Goal: Information Seeking & Learning: Learn about a topic

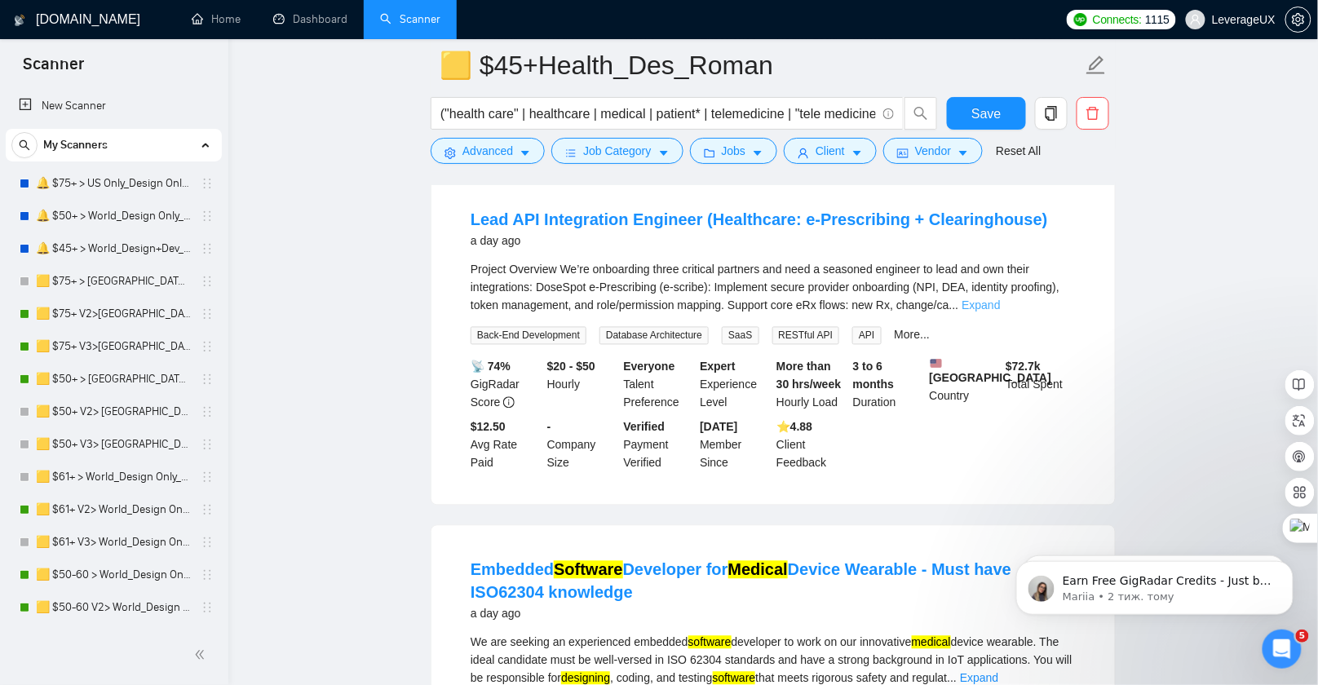
click at [1000, 310] on link "Expand" at bounding box center [981, 305] width 38 height 13
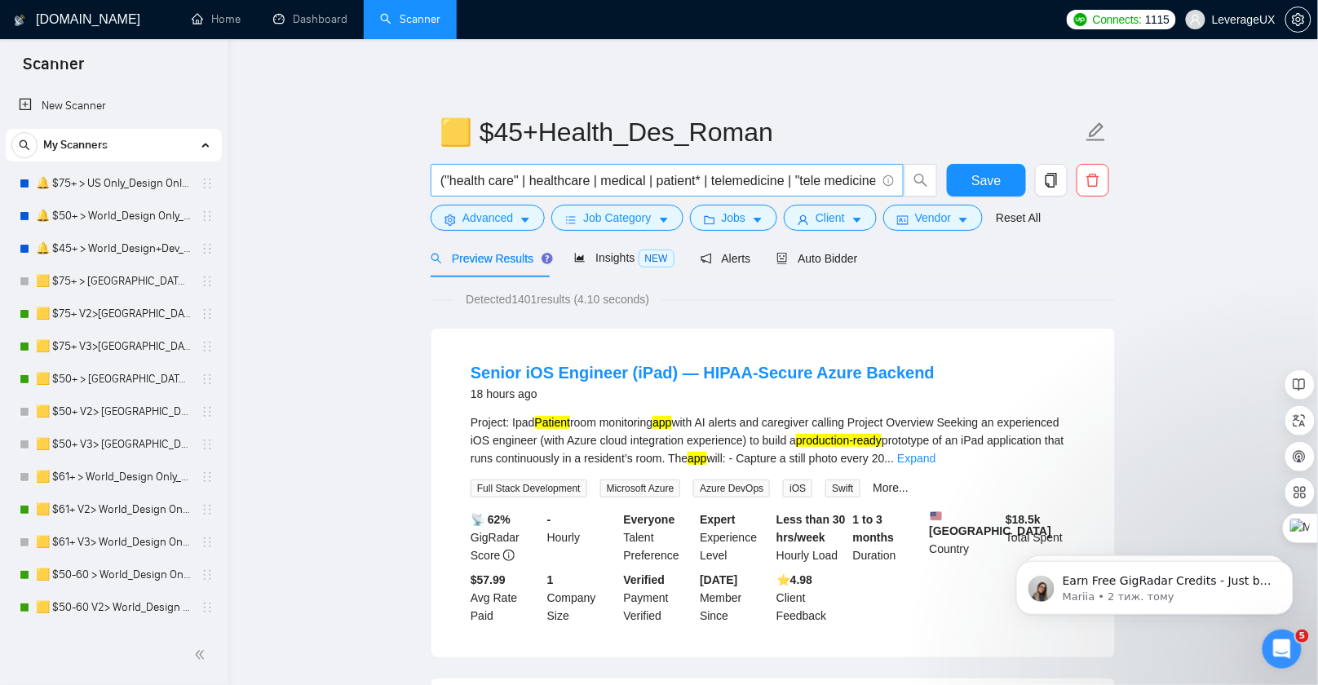
click at [443, 179] on input "("health care" | healthcare | medical | patient* | telemedicine | "tele medicin…" at bounding box center [658, 180] width 436 height 20
drag, startPoint x: 440, startPoint y: 181, endPoint x: 919, endPoint y: 201, distance: 479.2
click at [931, 188] on span "("health care" | healthcare | medical | patient* | telemedicine | "tele medicin…" at bounding box center [684, 180] width 507 height 33
paste input "text"
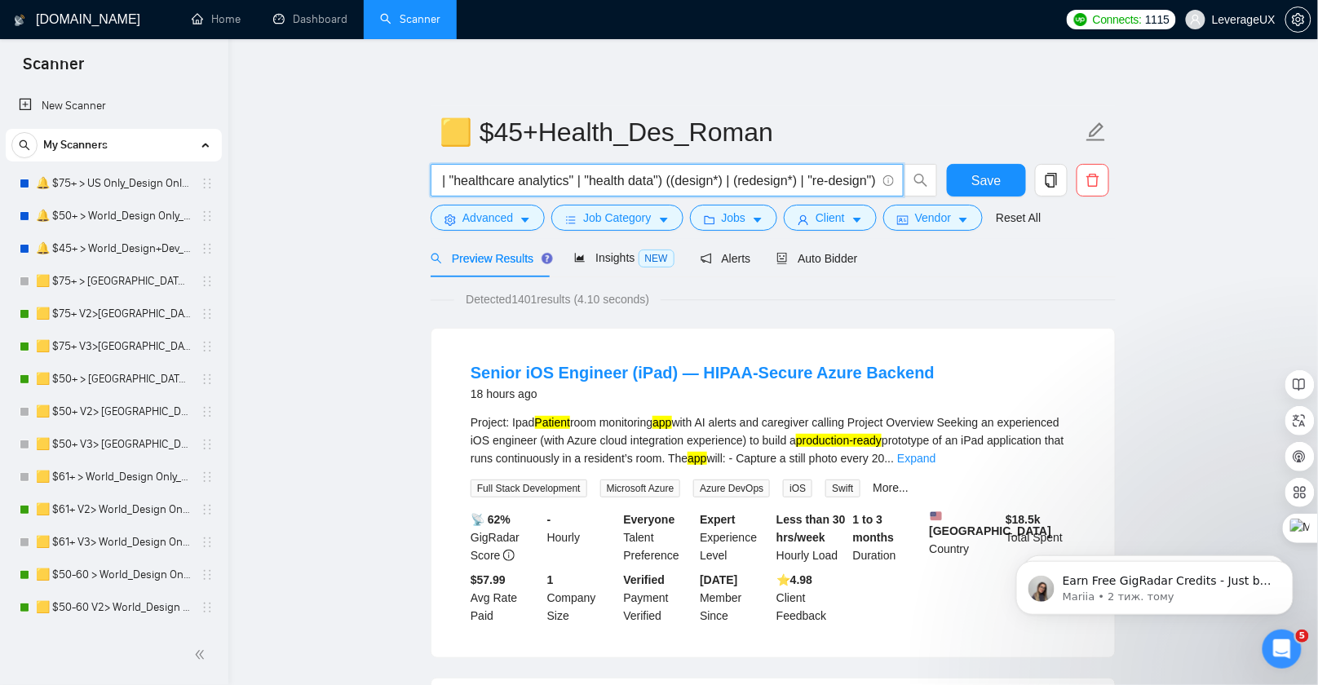
scroll to position [0, 2645]
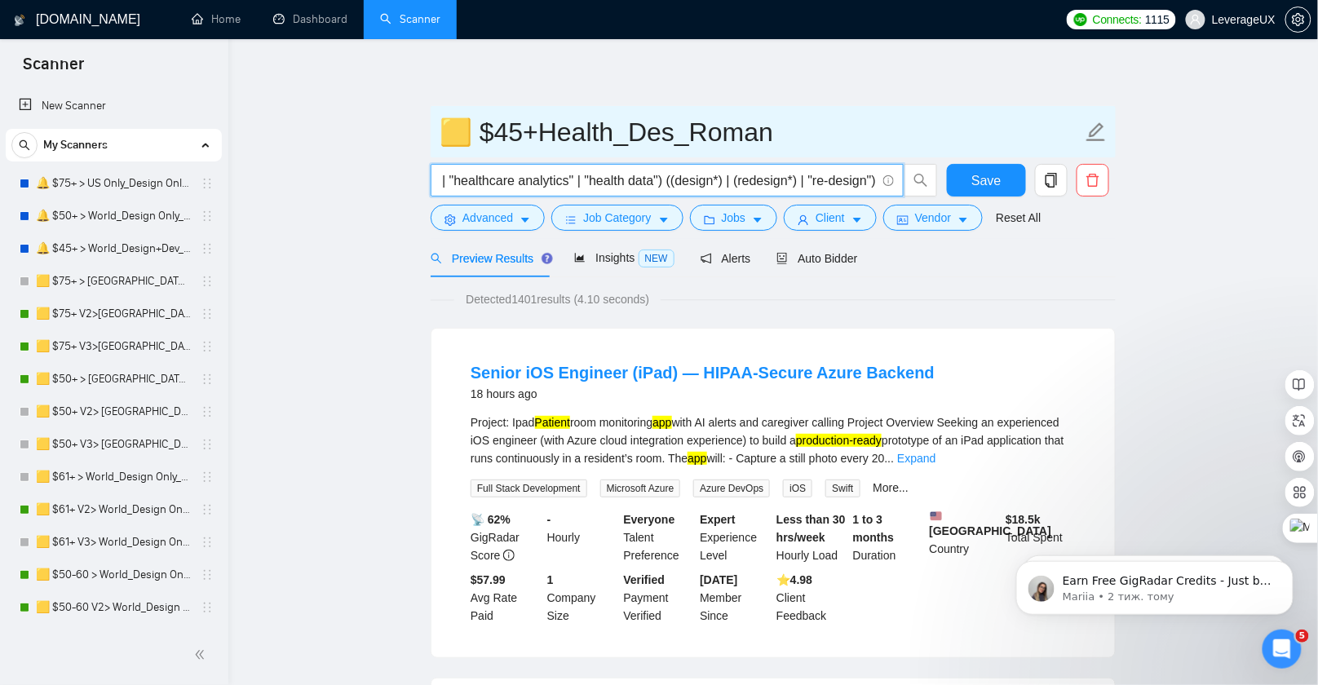
type input "("health care" | healthcare | medical | patient* | telemedicine | "tele medicin…"
click at [1001, 175] on button "Save" at bounding box center [986, 180] width 79 height 33
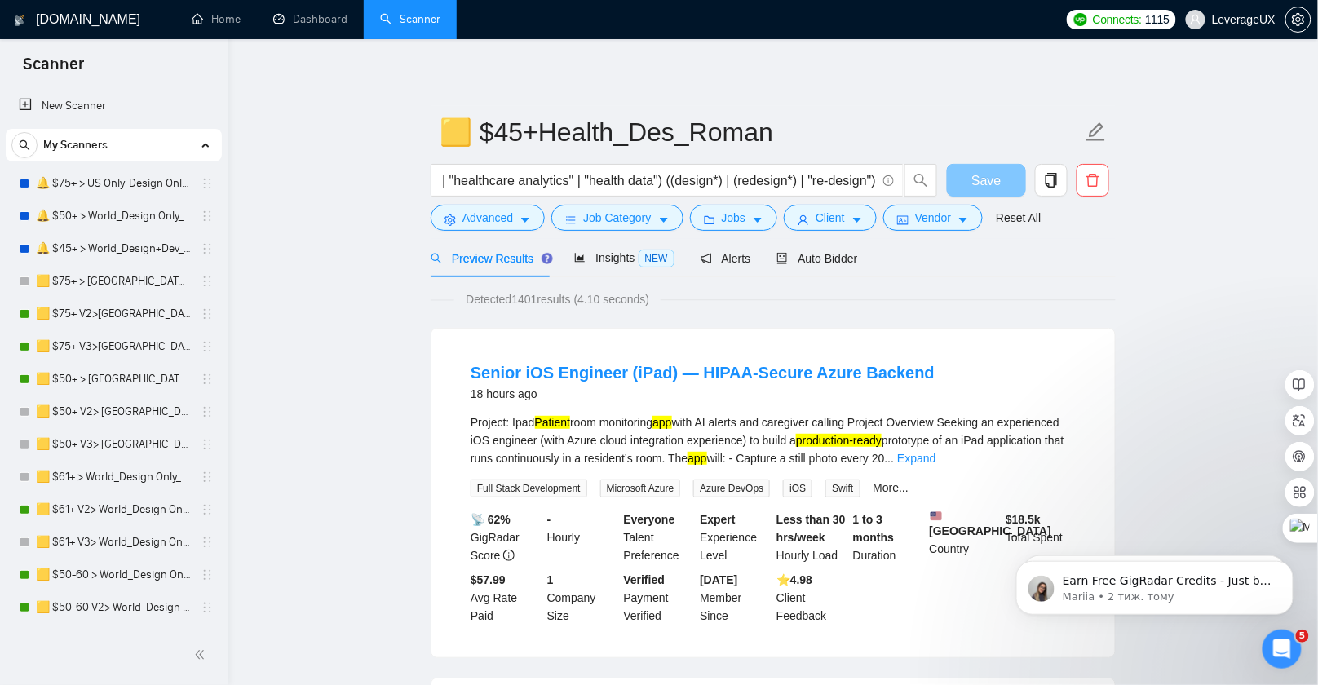
scroll to position [0, 0]
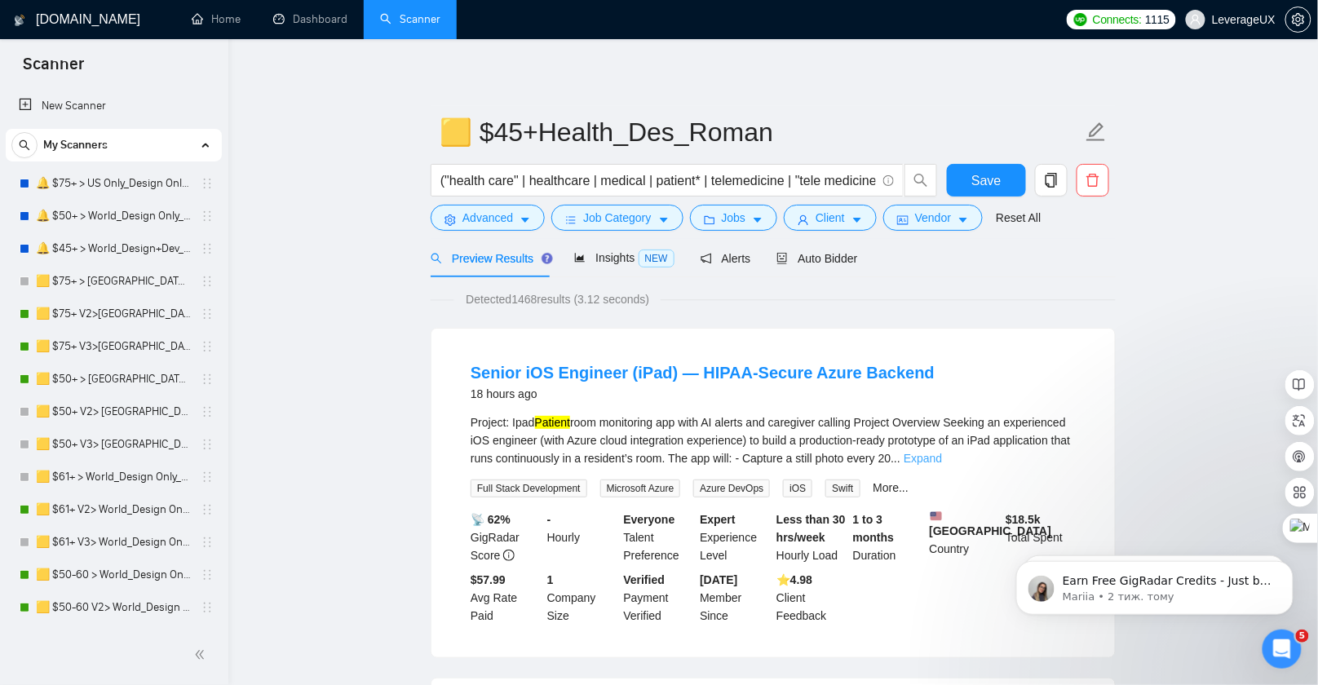
click at [942, 457] on link "Expand" at bounding box center [923, 458] width 38 height 13
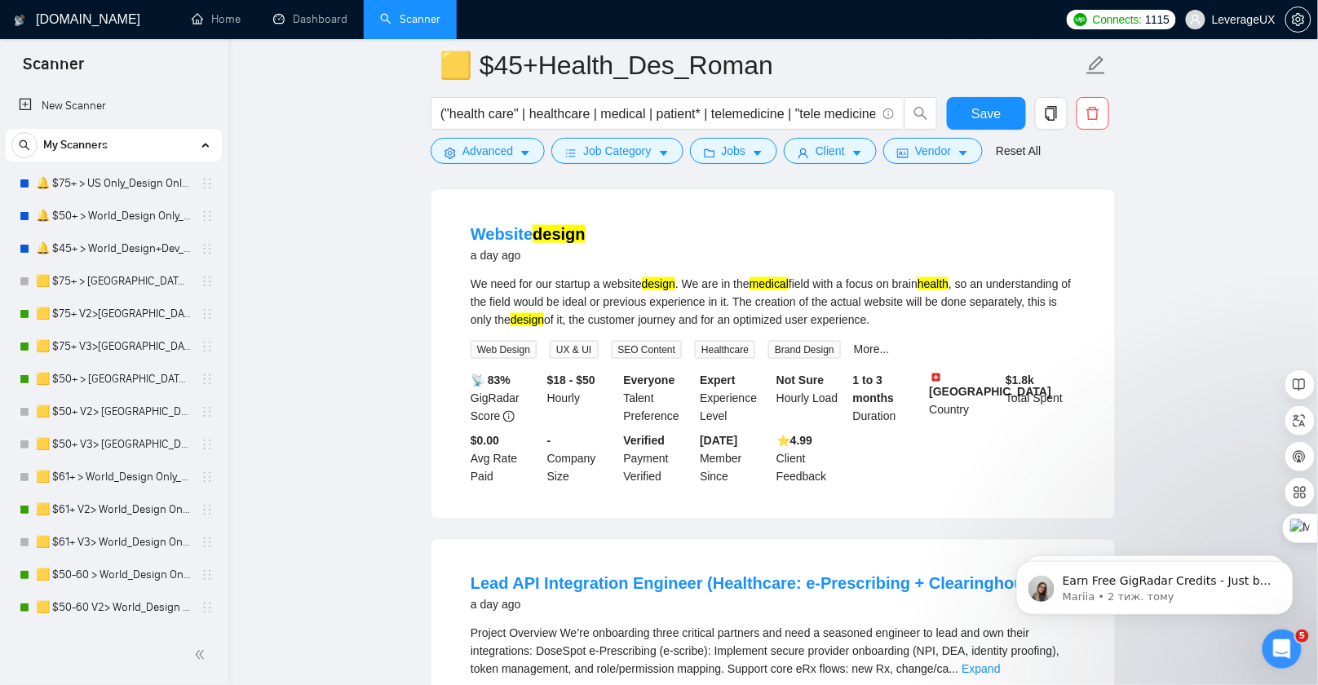
scroll to position [893, 0]
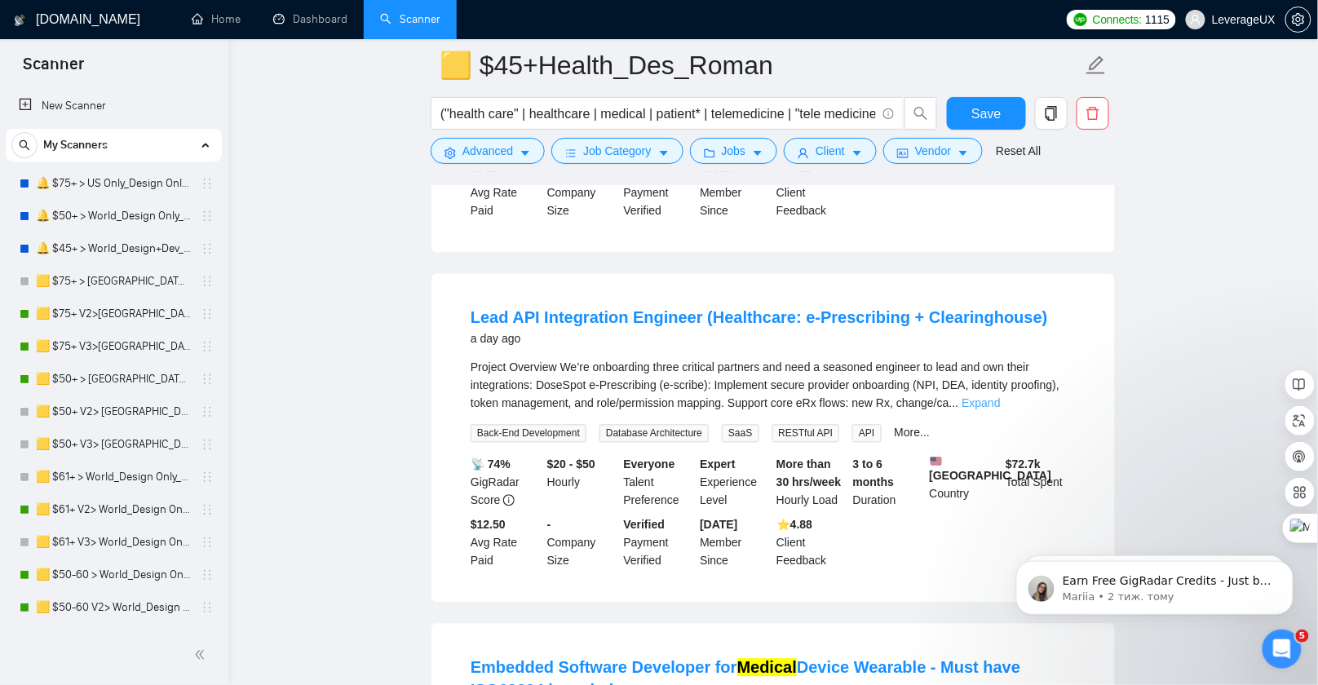
click at [1000, 410] on link "Expand" at bounding box center [981, 403] width 38 height 13
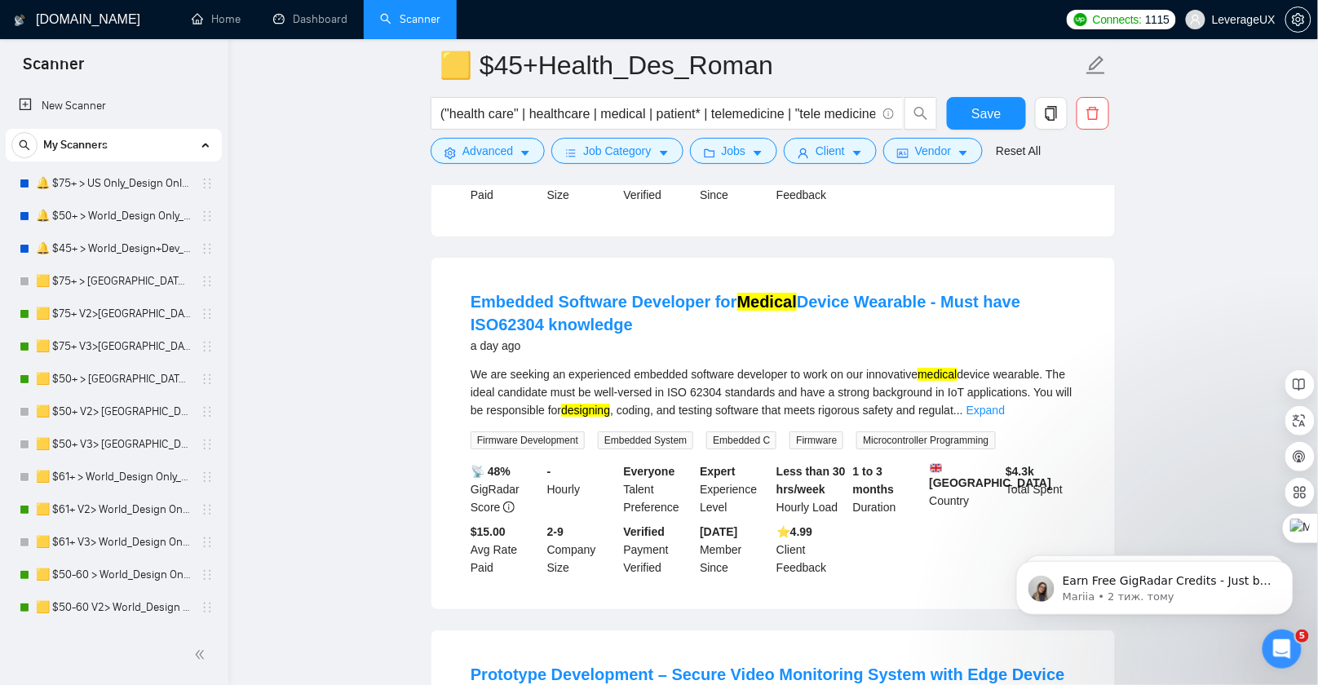
scroll to position [1763, 0]
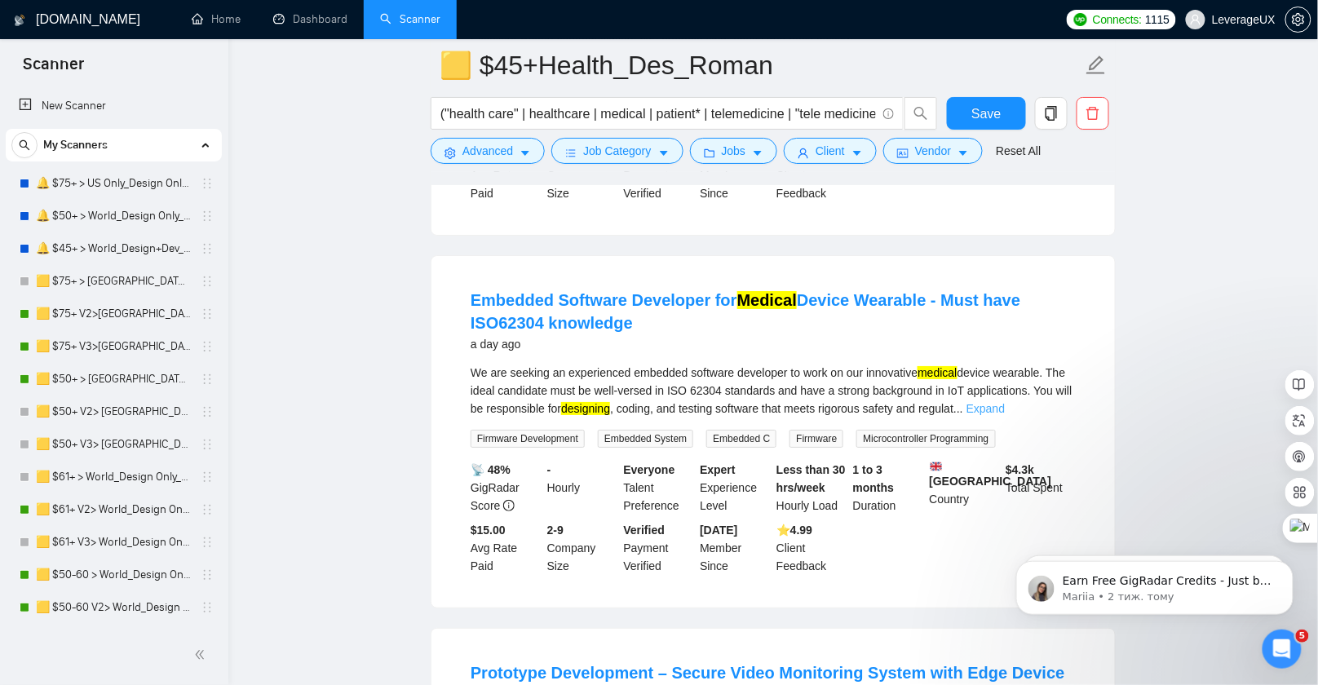
click at [1005, 415] on link "Expand" at bounding box center [986, 408] width 38 height 13
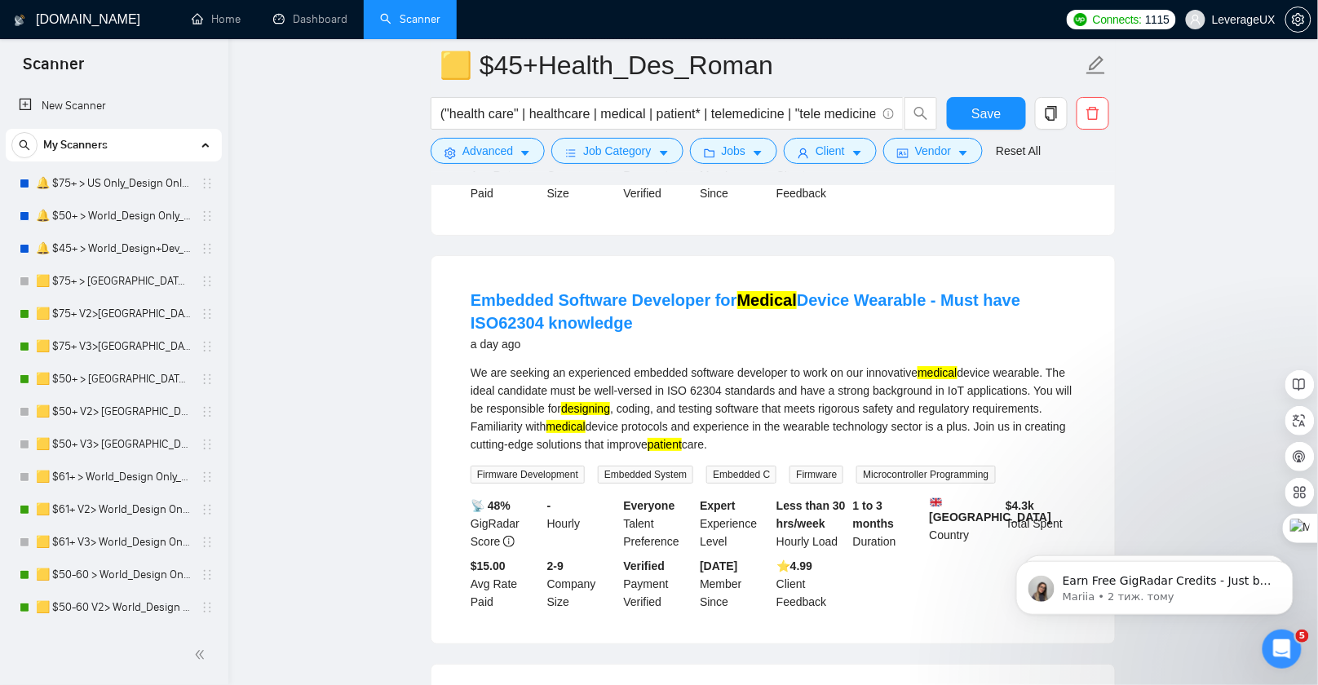
drag, startPoint x: 592, startPoint y: 360, endPoint x: 435, endPoint y: 326, distance: 160.9
click at [435, 326] on div "Embedded Software Developer for Medical Device Wearable - Must have ISO62304 kn…" at bounding box center [773, 449] width 684 height 387
click at [856, 454] on div "We are seeking an experienced embedded software developer to work on our innova…" at bounding box center [773, 409] width 605 height 90
drag, startPoint x: 796, startPoint y: 471, endPoint x: 514, endPoint y: 426, distance: 285.8
click at [459, 414] on li "Embedded Software Developer for Medical Device Wearable - Must have ISO62304 kn…" at bounding box center [773, 450] width 644 height 348
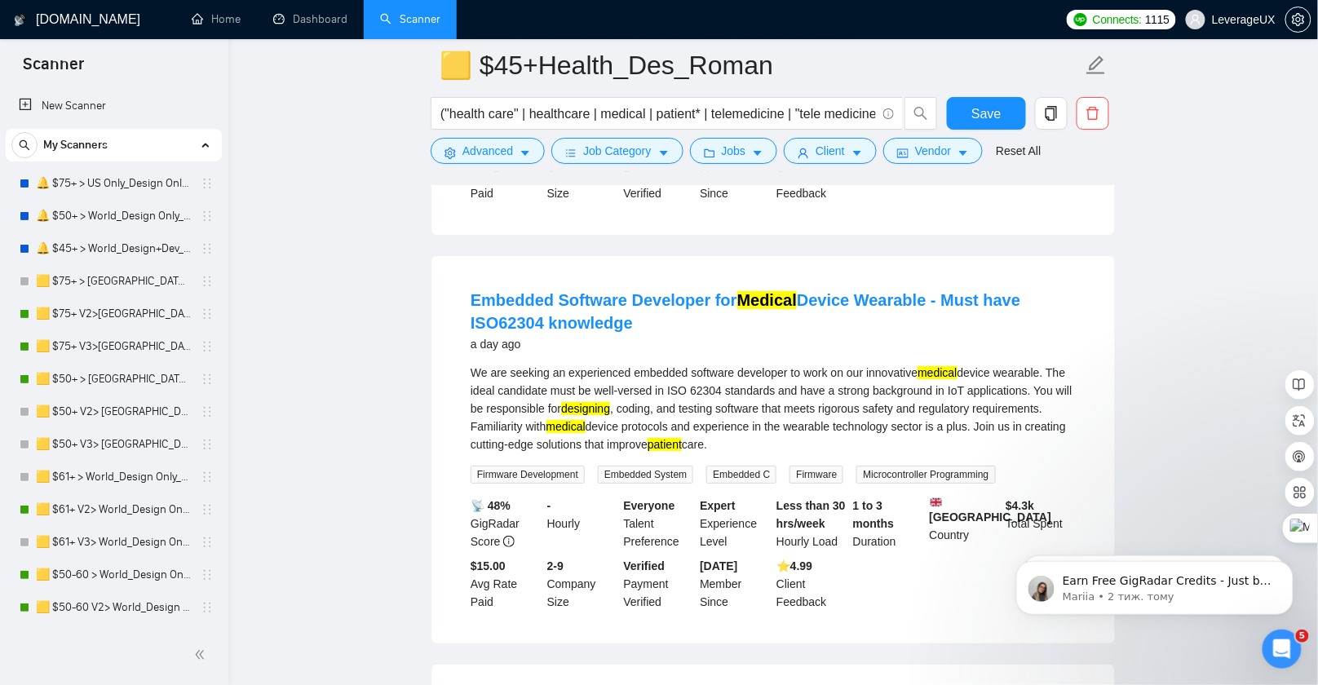
click at [622, 354] on div "a day ago" at bounding box center [773, 344] width 605 height 20
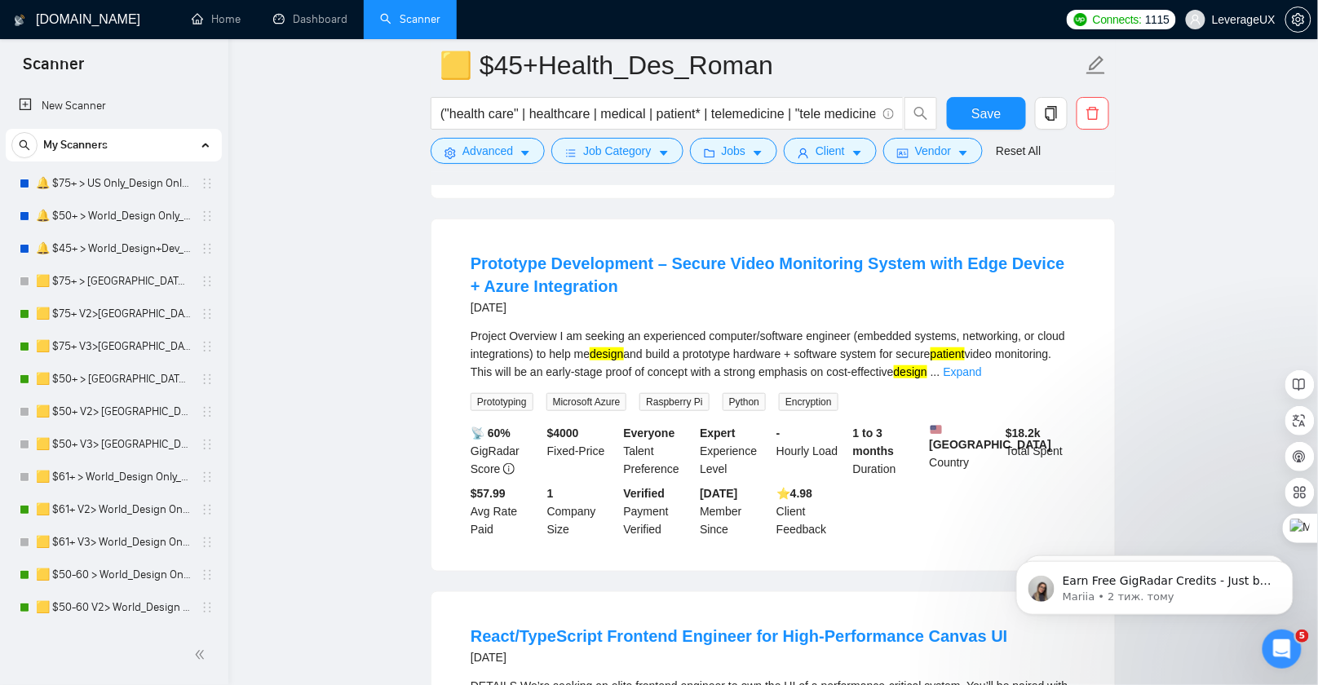
scroll to position [2211, 0]
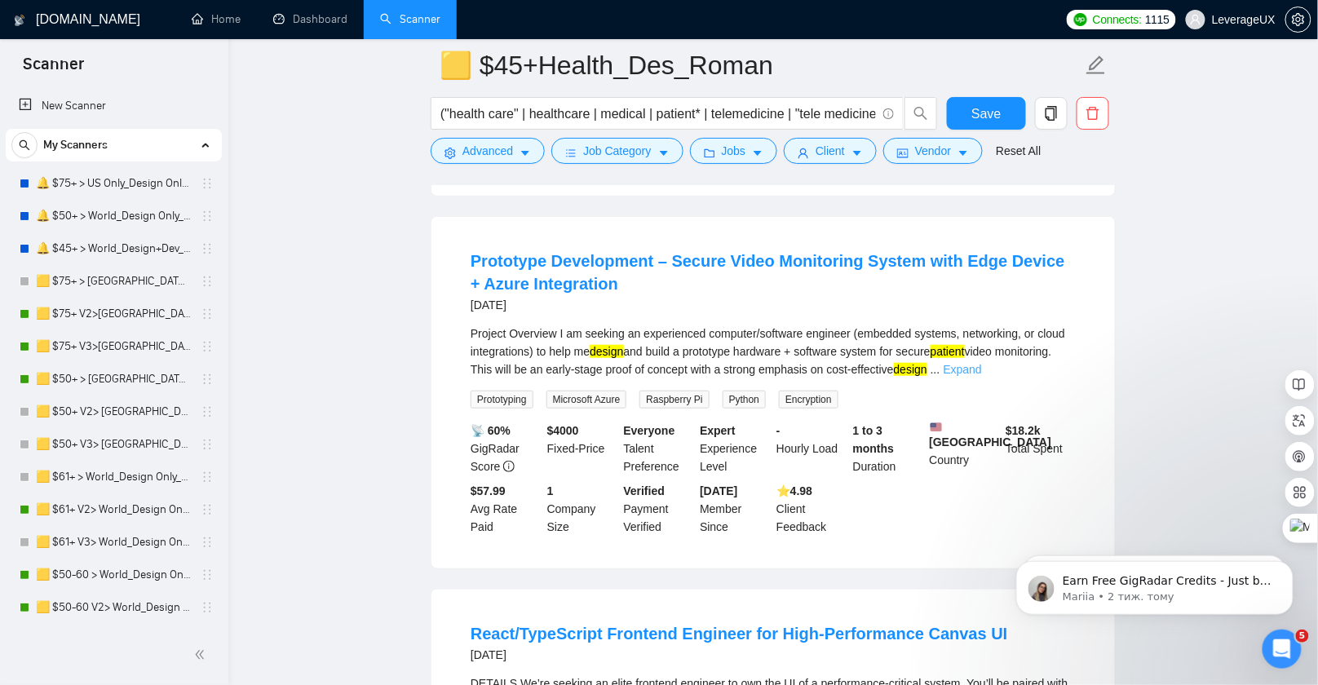
click at [982, 376] on link "Expand" at bounding box center [963, 369] width 38 height 13
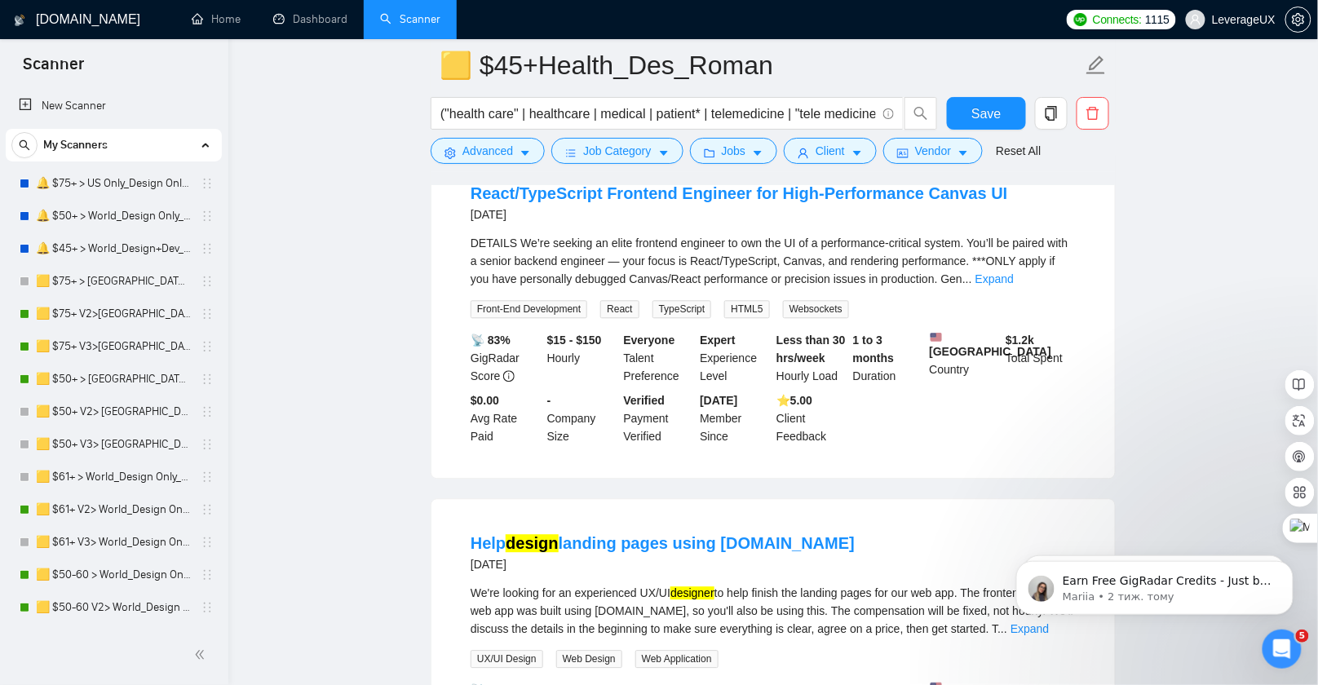
scroll to position [3032, 0]
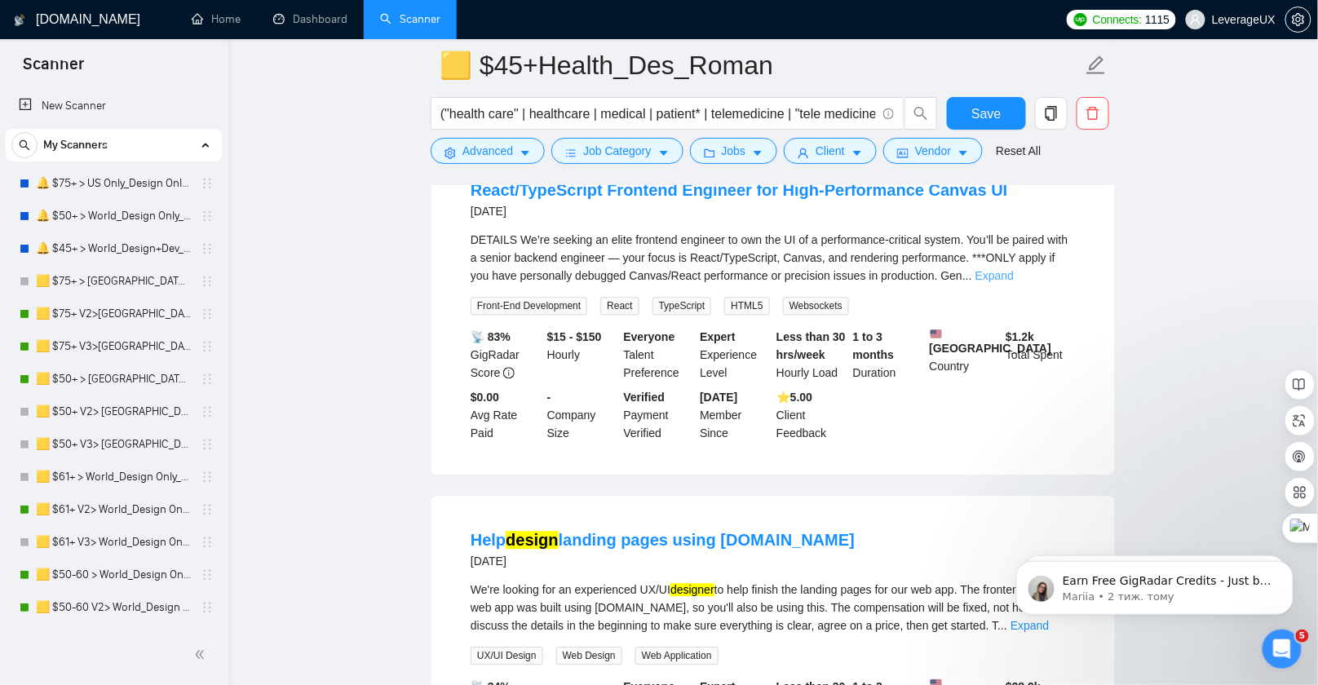
click at [1014, 282] on link "Expand" at bounding box center [995, 275] width 38 height 13
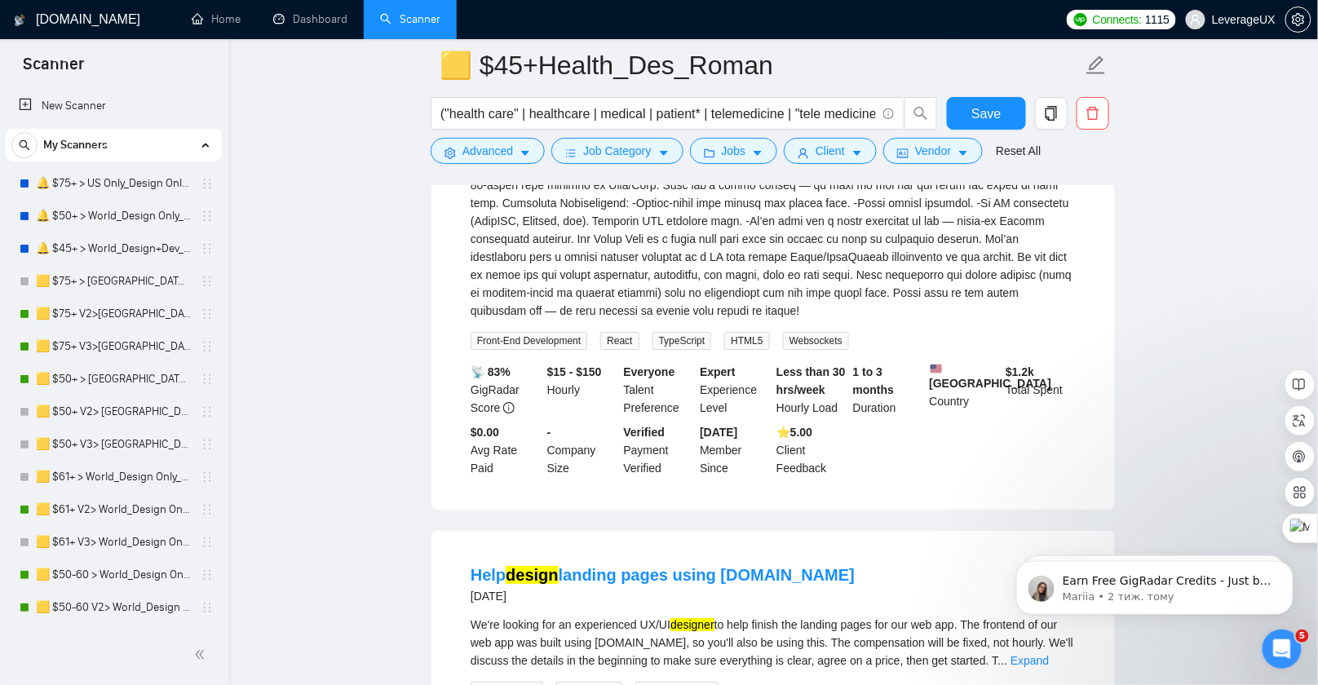
scroll to position [3944, 0]
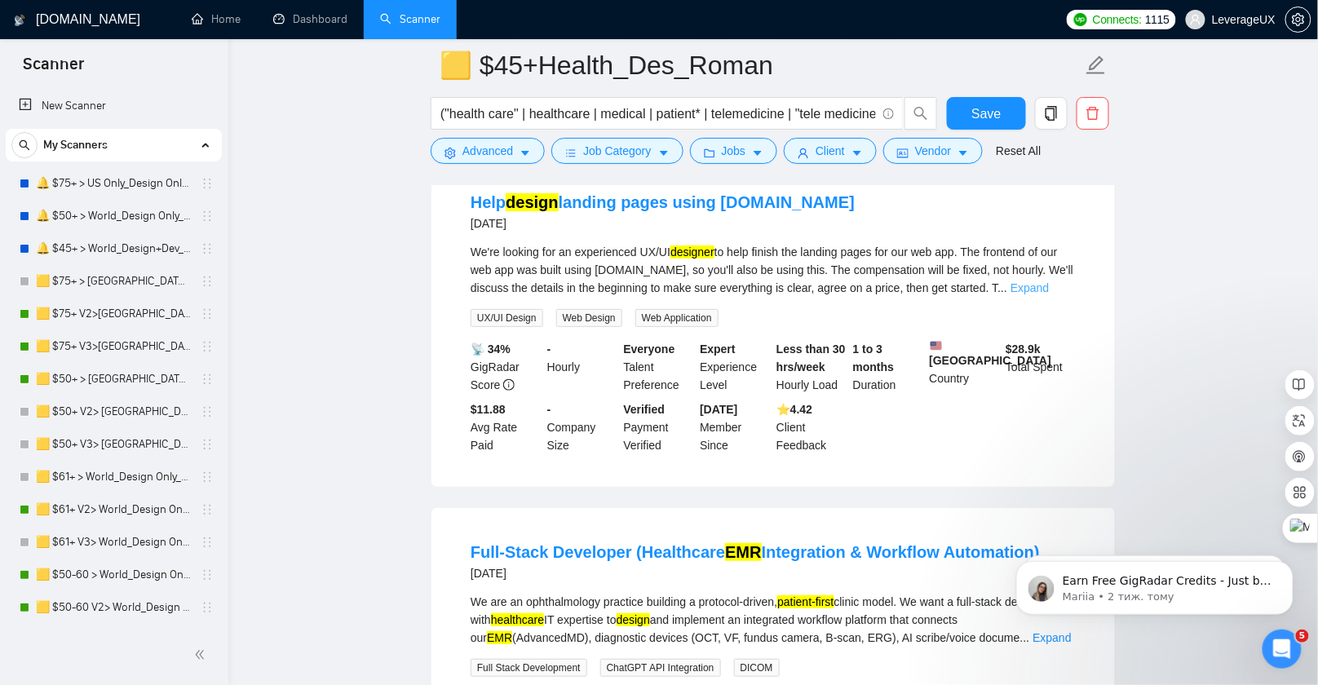
click at [1046, 294] on link "Expand" at bounding box center [1030, 287] width 38 height 13
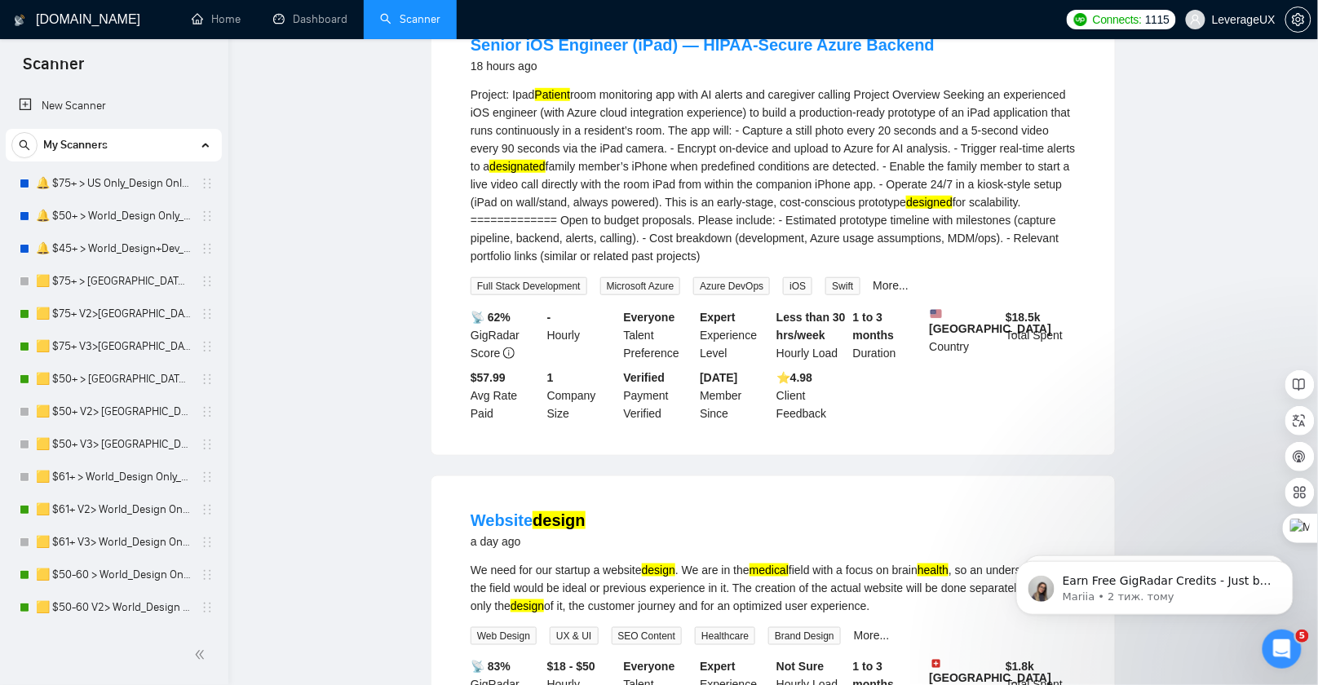
scroll to position [0, 0]
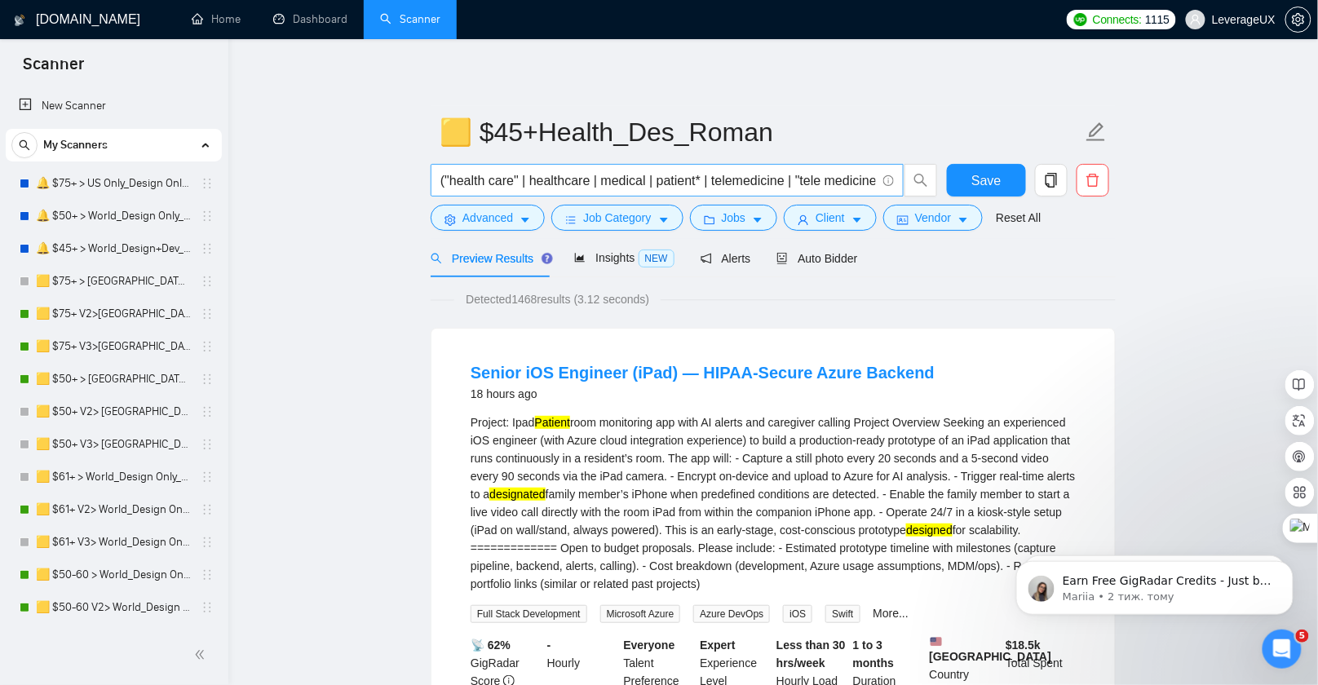
click at [661, 181] on input "("health care" | healthcare | medical | patient* | telemedicine | "tele medicin…" at bounding box center [658, 180] width 436 height 20
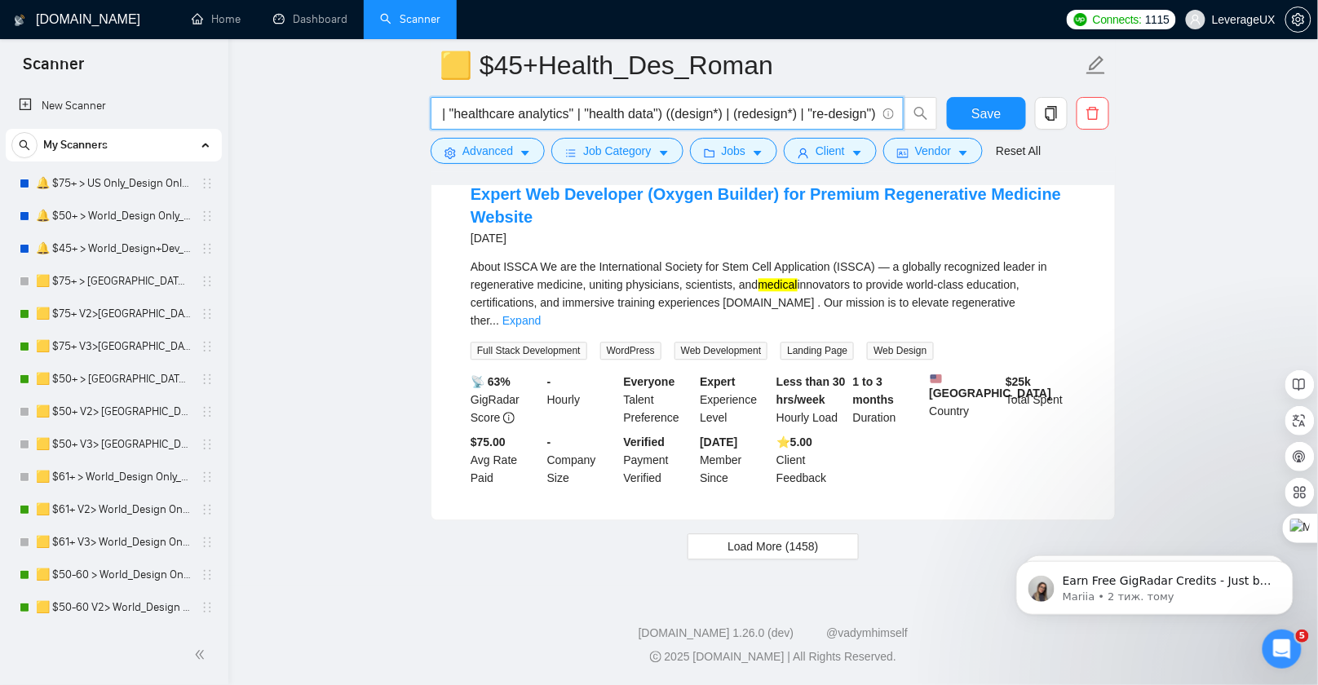
scroll to position [5127, 0]
click at [759, 545] on span "Load More (1458)" at bounding box center [773, 547] width 91 height 18
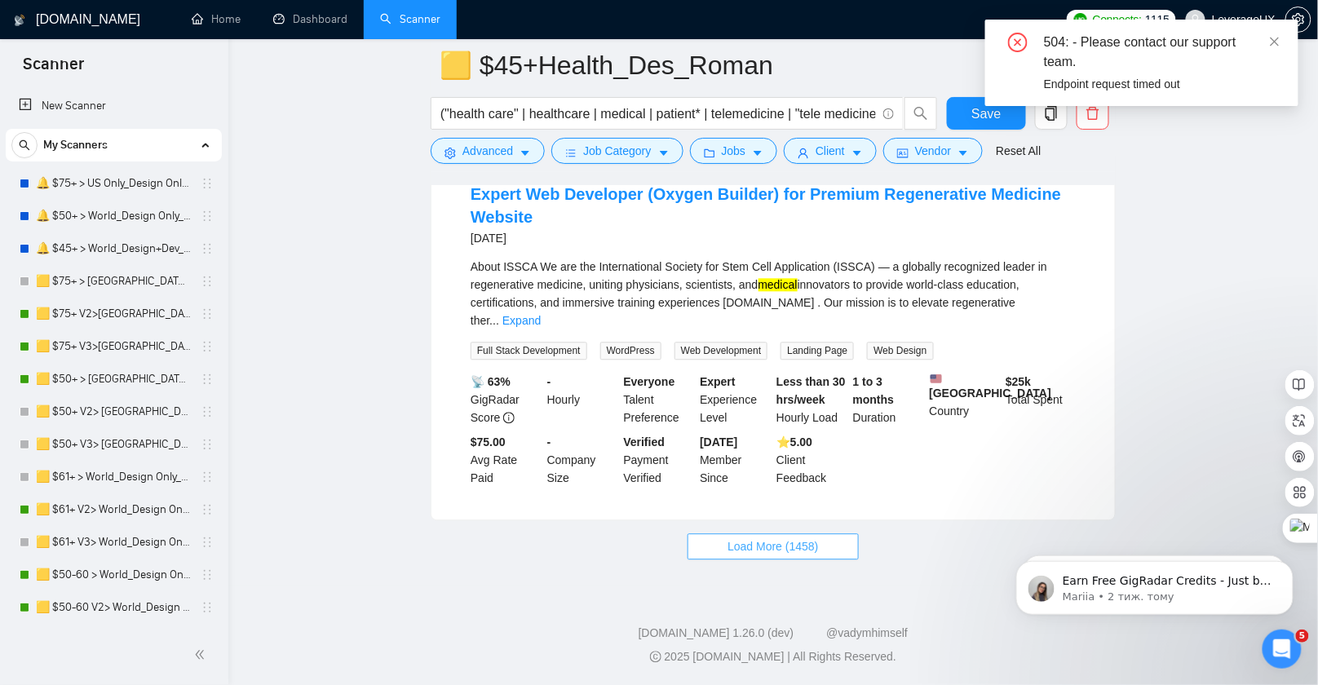
scroll to position [5123, 0]
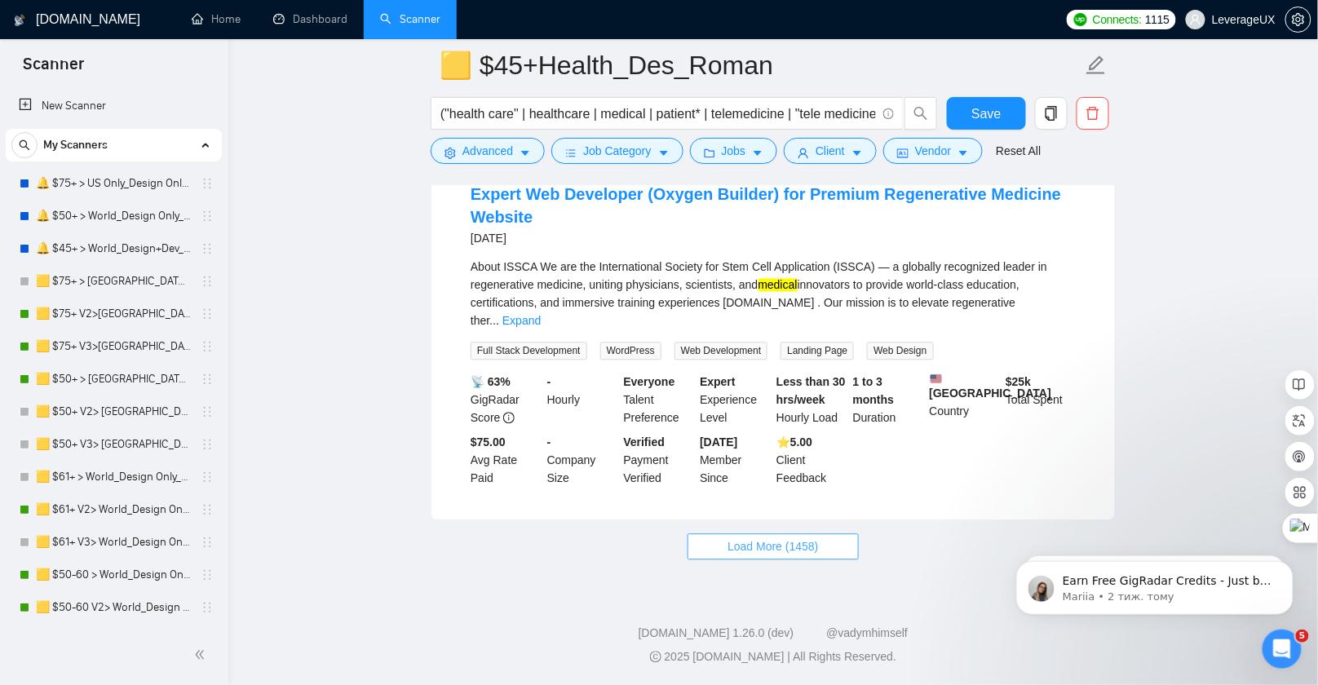
click at [730, 551] on span "Load More (1458)" at bounding box center [773, 547] width 91 height 18
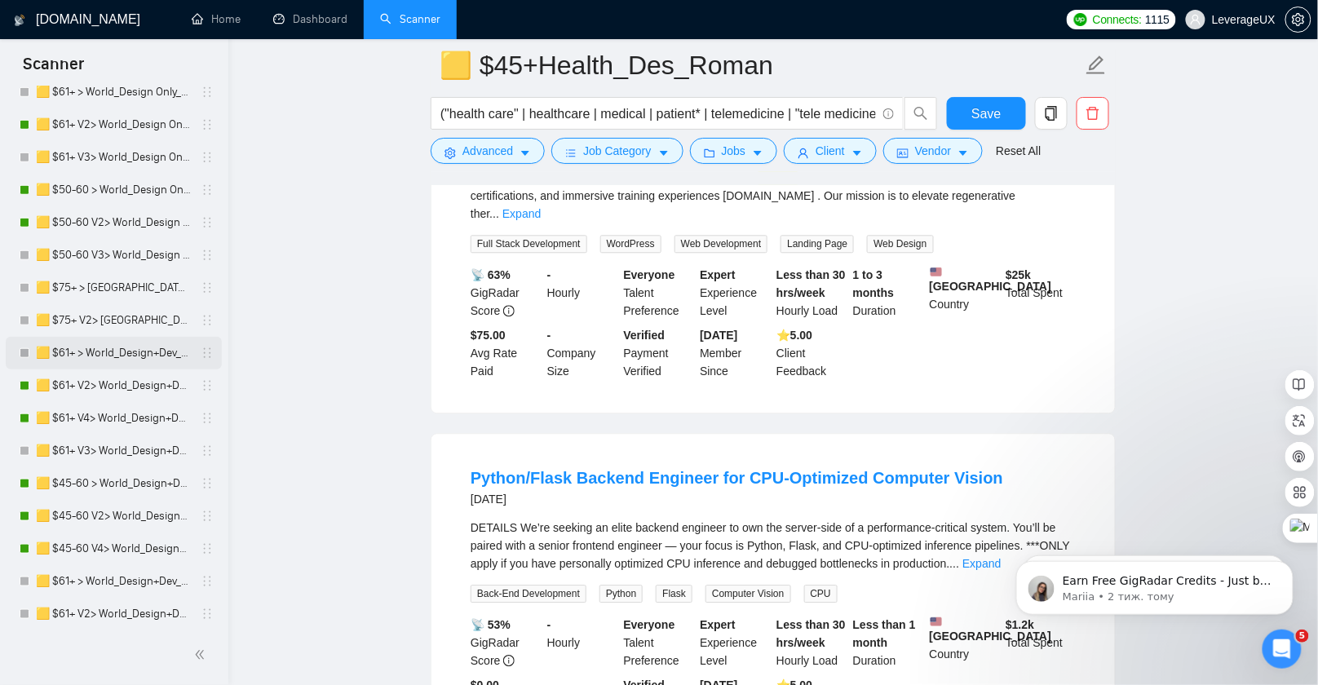
scroll to position [1074, 0]
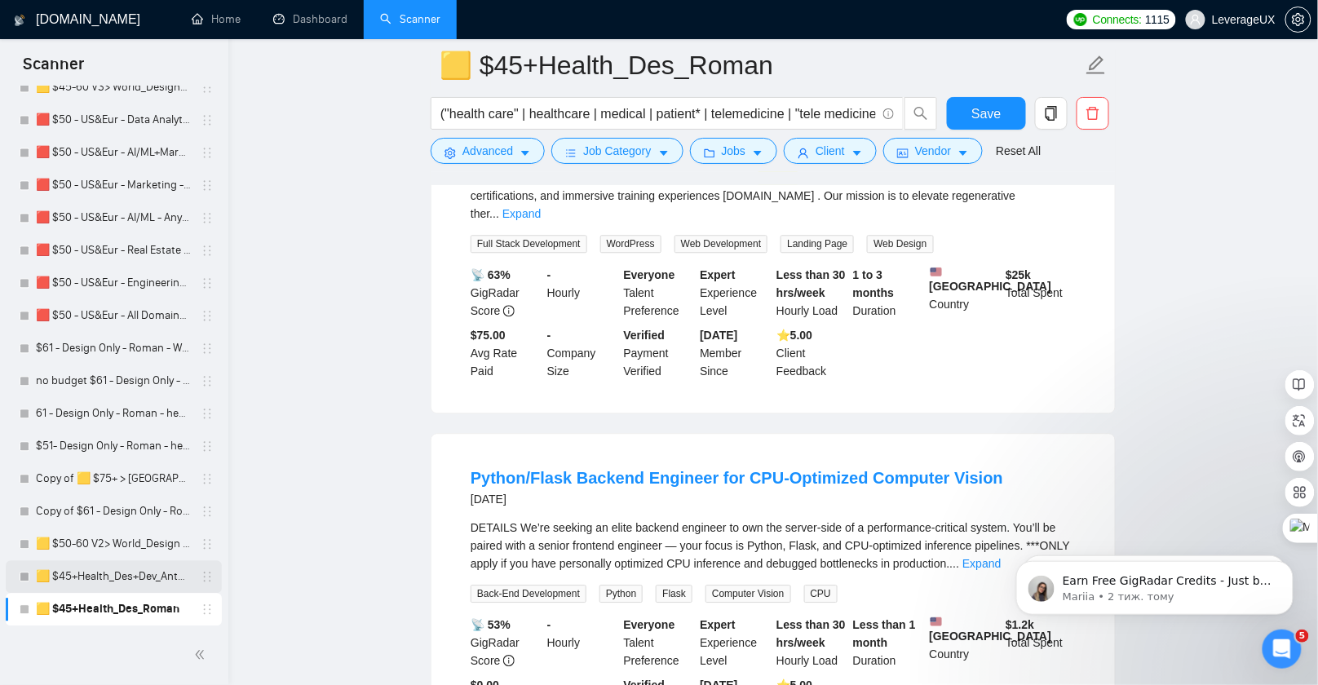
click at [147, 570] on link "🟨 $45+Health_Des+Dev_Antony" at bounding box center [113, 577] width 155 height 33
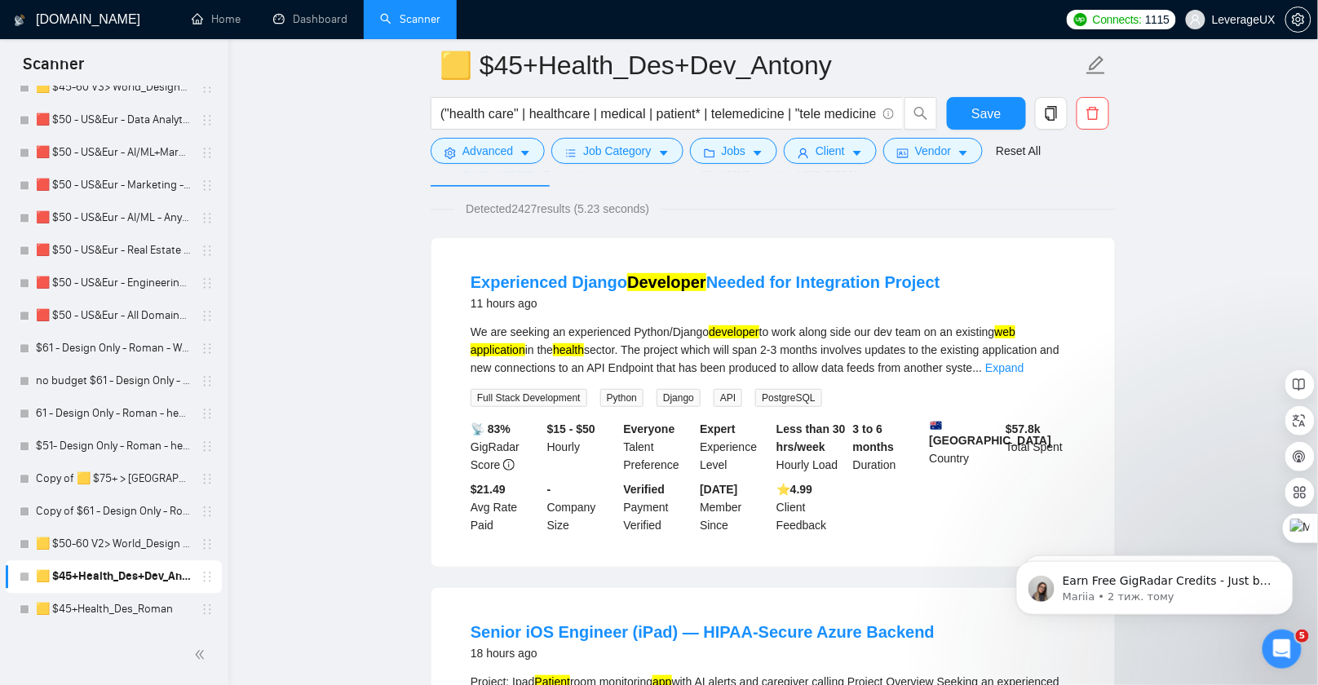
scroll to position [106, 0]
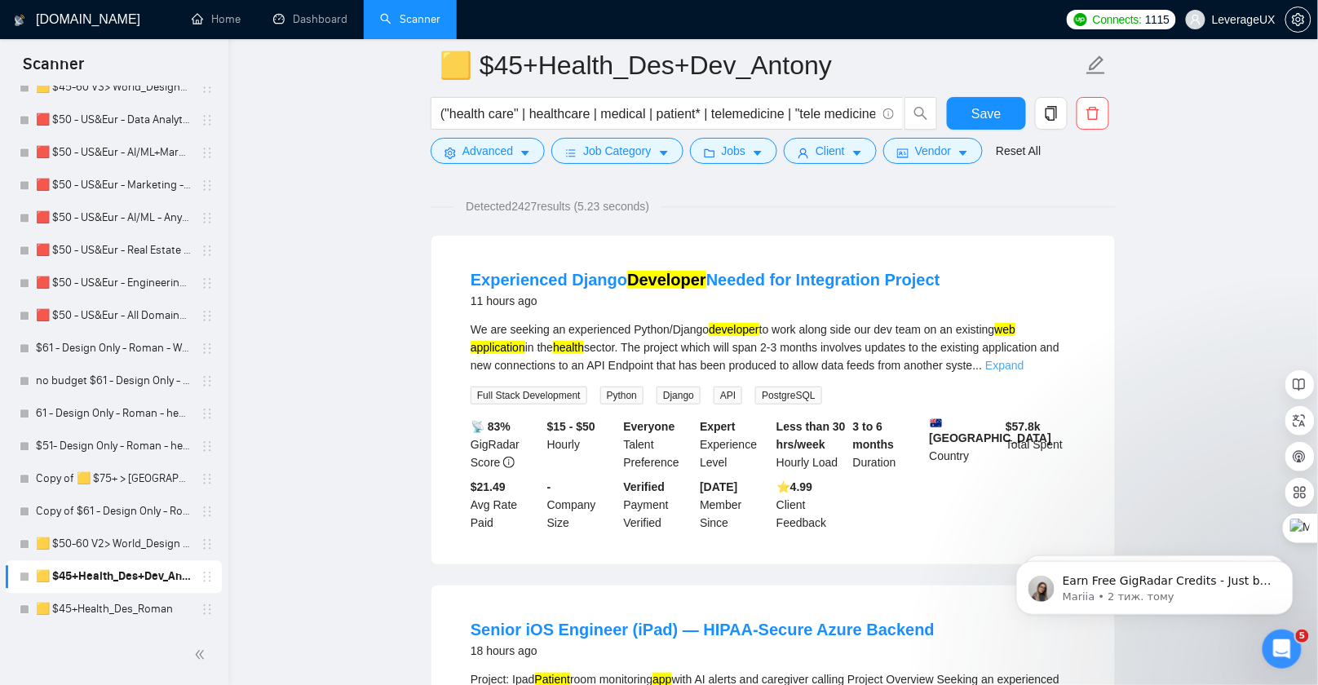
click at [1024, 362] on link "Expand" at bounding box center [1004, 365] width 38 height 13
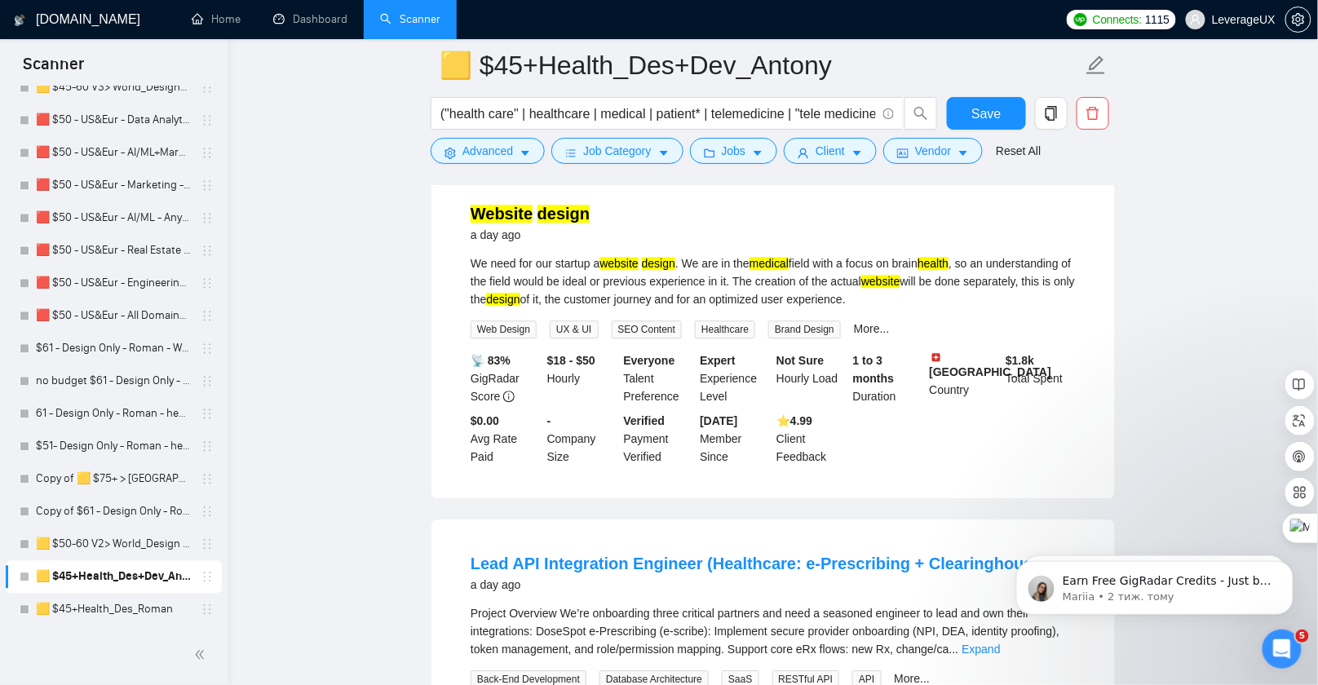
scroll to position [1613, 0]
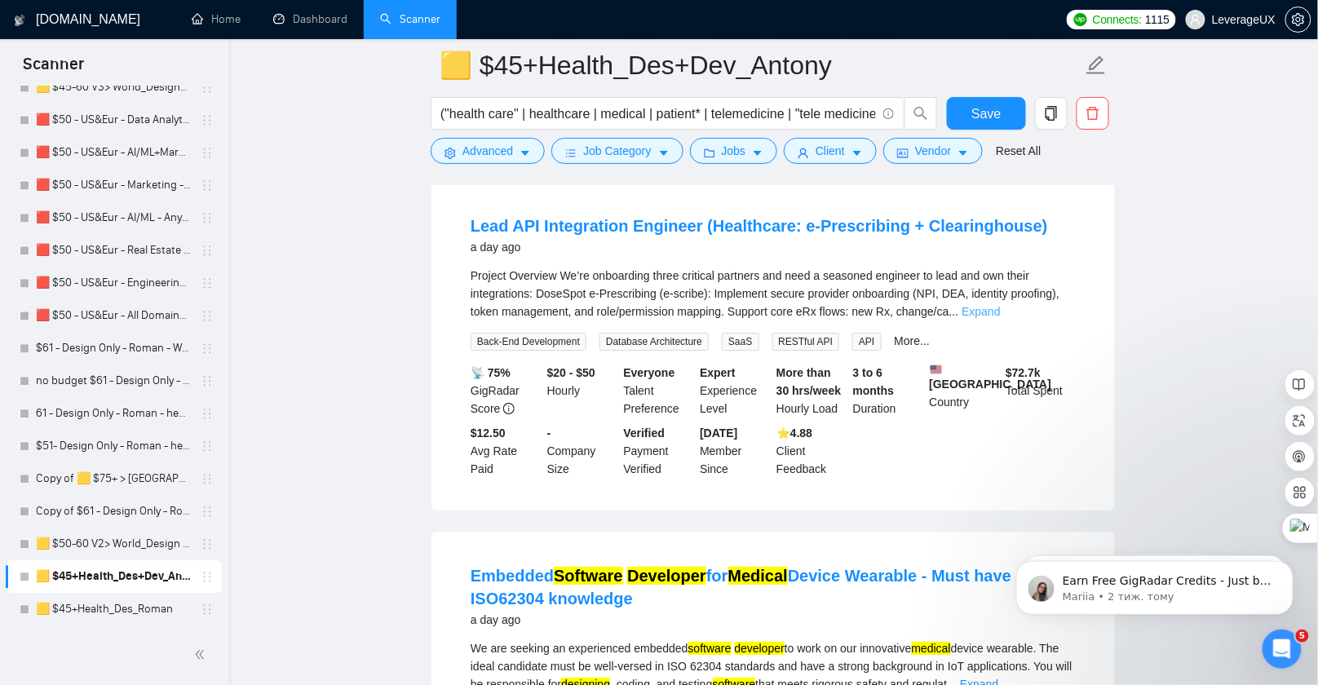
click at [1000, 316] on link "Expand" at bounding box center [981, 311] width 38 height 13
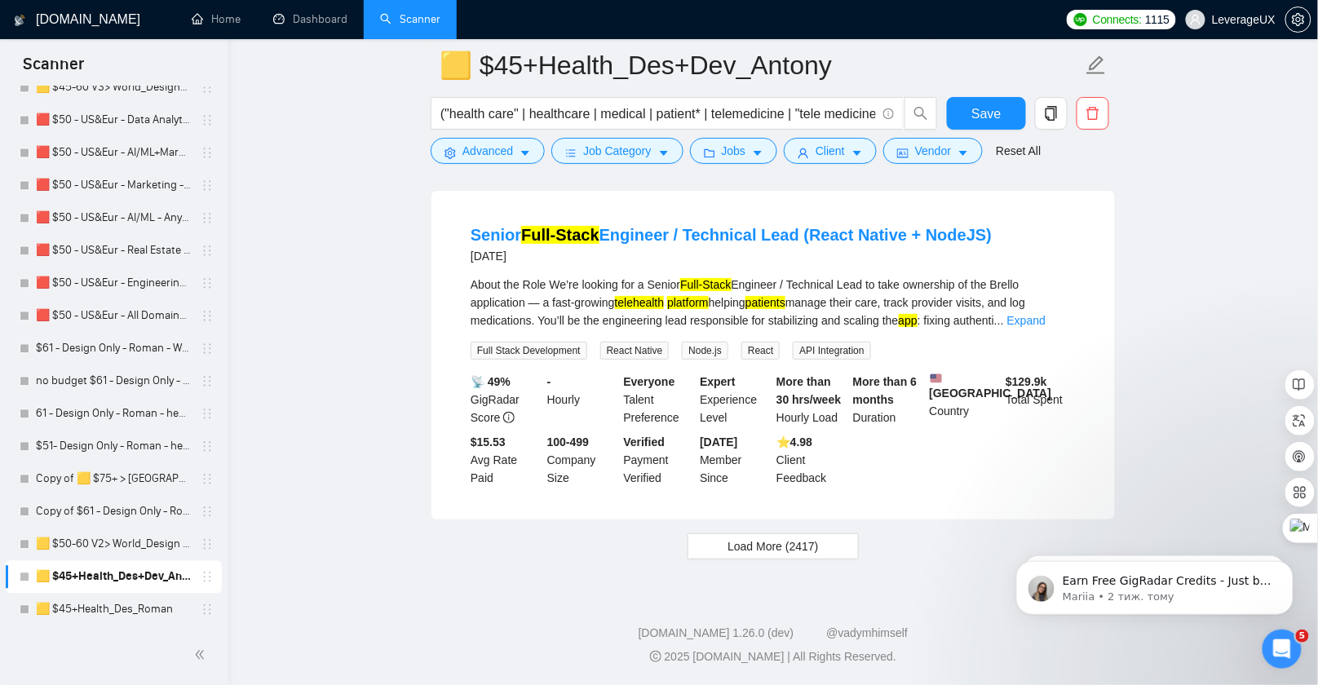
scroll to position [3956, 0]
